Goal: Check status

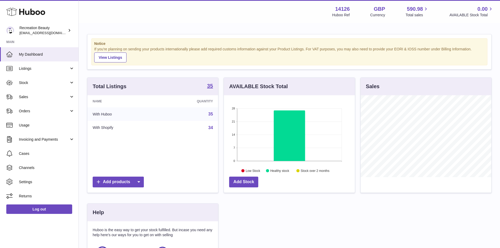
scroll to position [82, 131]
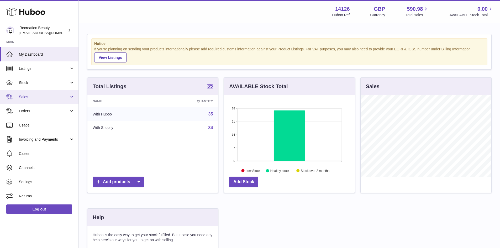
click at [25, 96] on span "Sales" at bounding box center [44, 96] width 50 height 5
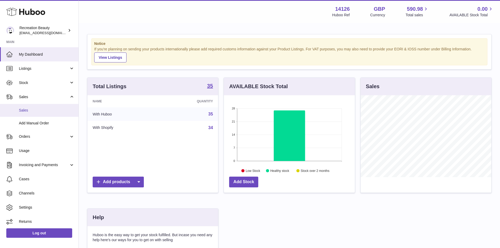
click at [28, 110] on span "Sales" at bounding box center [47, 110] width 56 height 5
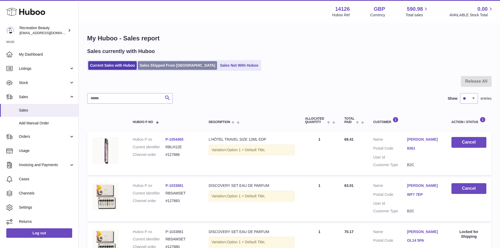
click at [169, 66] on link "Sales Shipped From [GEOGRAPHIC_DATA]" at bounding box center [177, 65] width 79 height 9
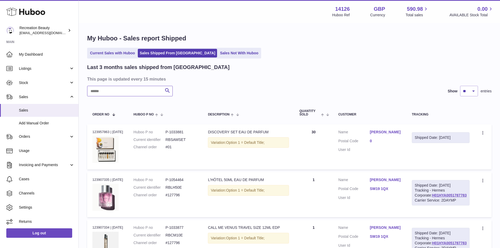
click at [112, 92] on input "text" at bounding box center [129, 91] width 85 height 10
paste input "*******"
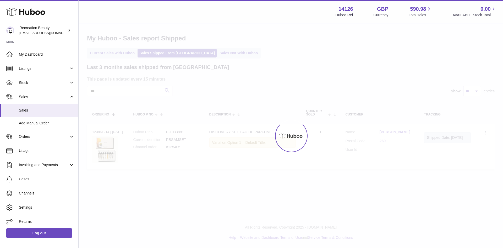
type input "*"
